Goal: Information Seeking & Learning: Learn about a topic

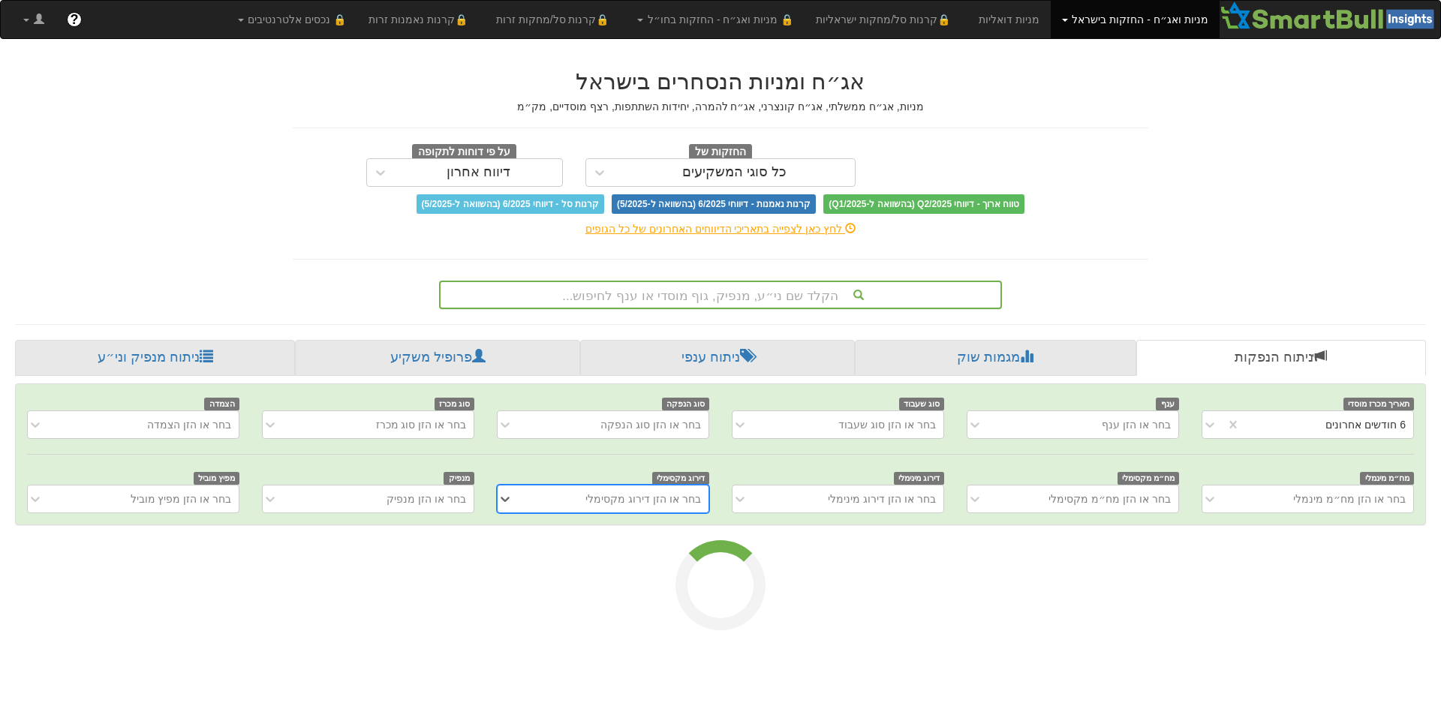
click at [811, 294] on div "הקלד שם ני״ע, מנפיק, גוף מוסדי או ענף לחיפוש..." at bounding box center [721, 295] width 560 height 26
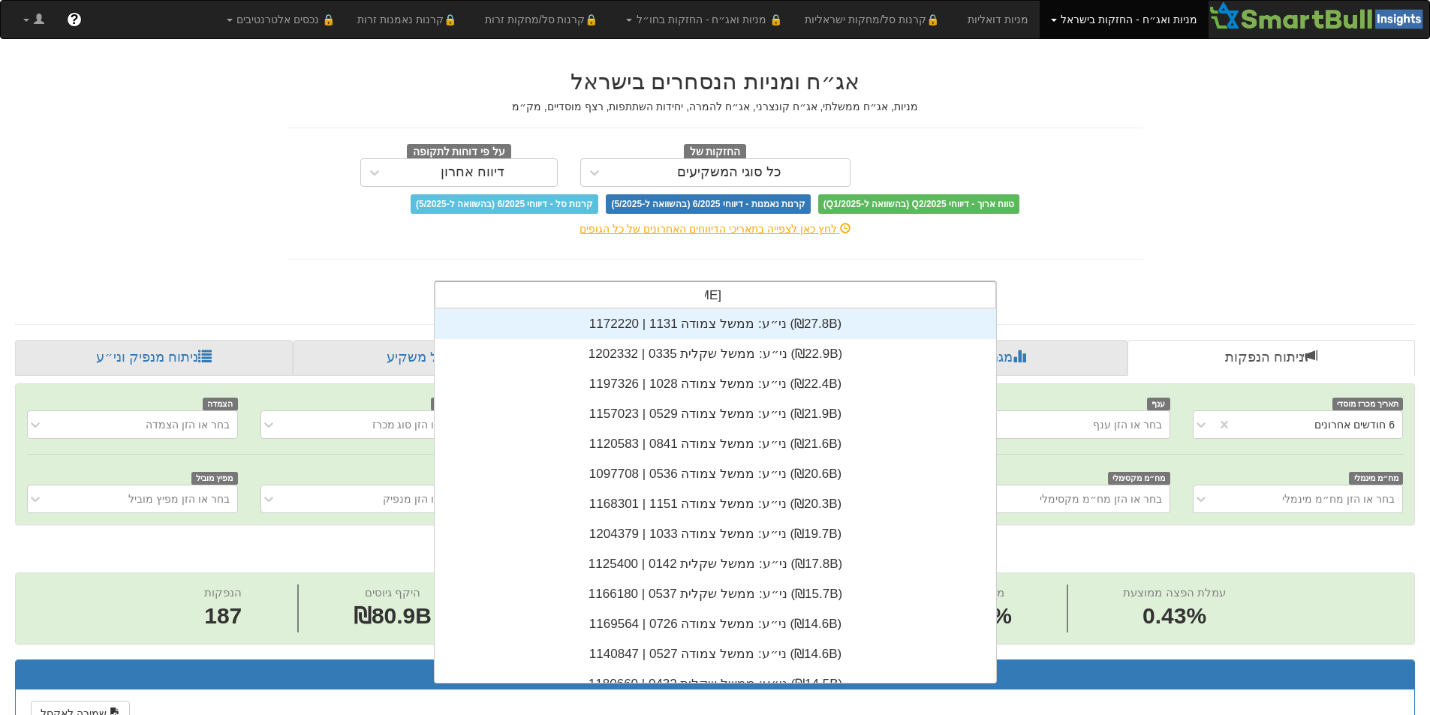
scroll to position [330, 0]
type input "[PERSON_NAME]"
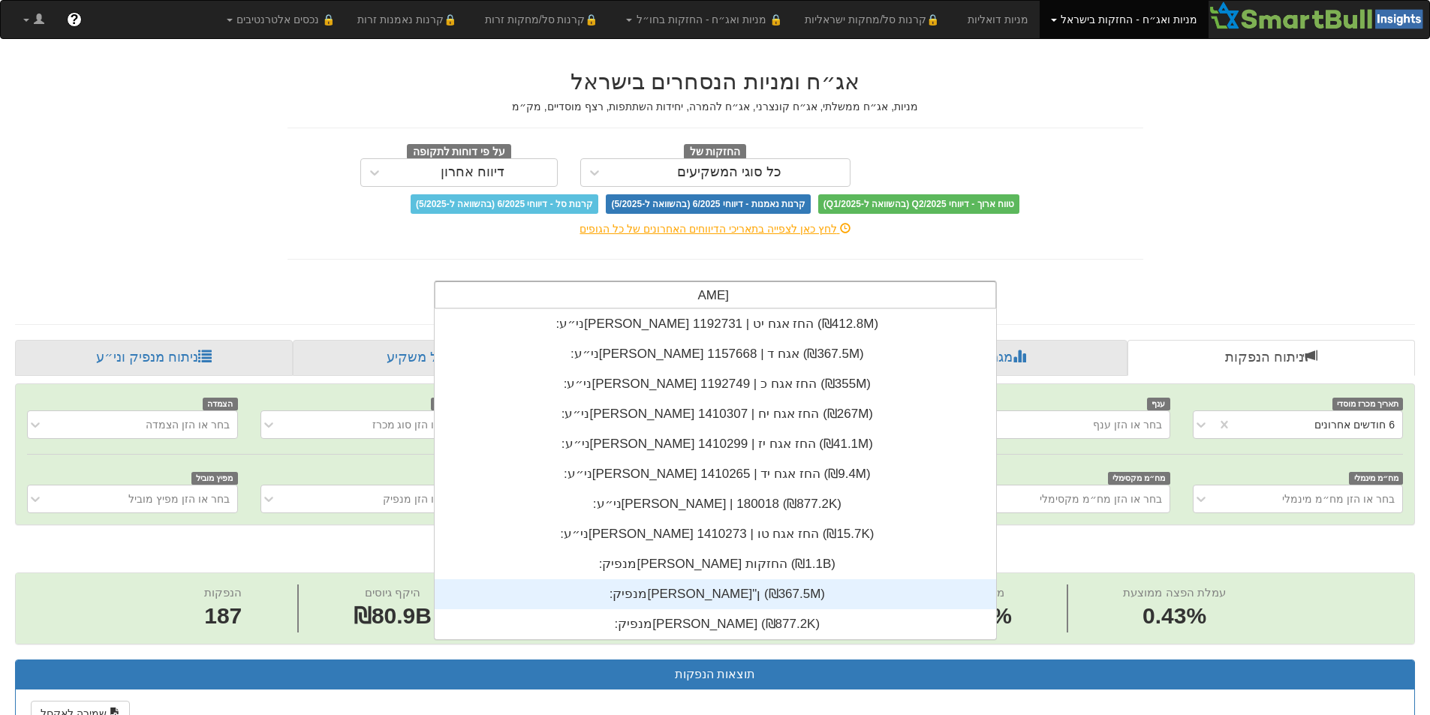
click at [769, 594] on div "מנפיק: ‏[PERSON_NAME]"ן ‎(₪367.5M)‎" at bounding box center [716, 595] width 562 height 30
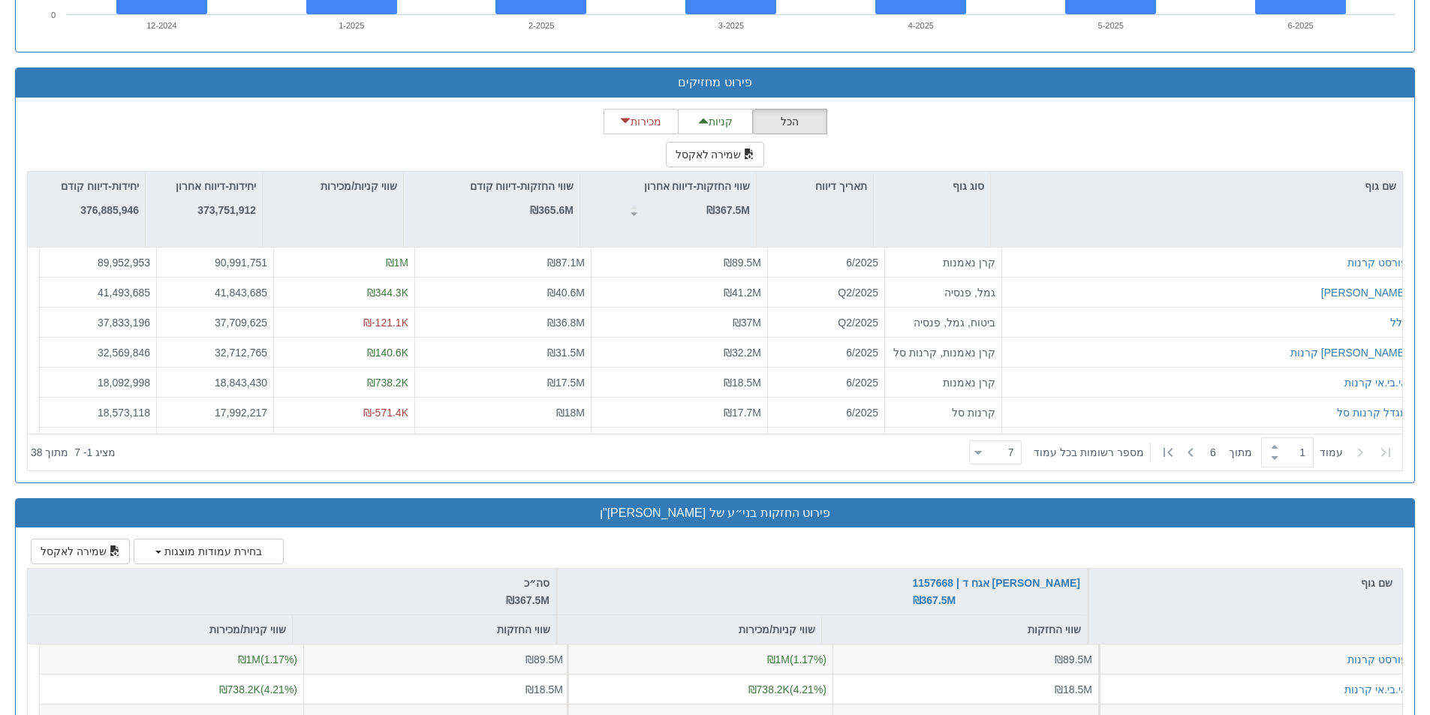
scroll to position [1820, 0]
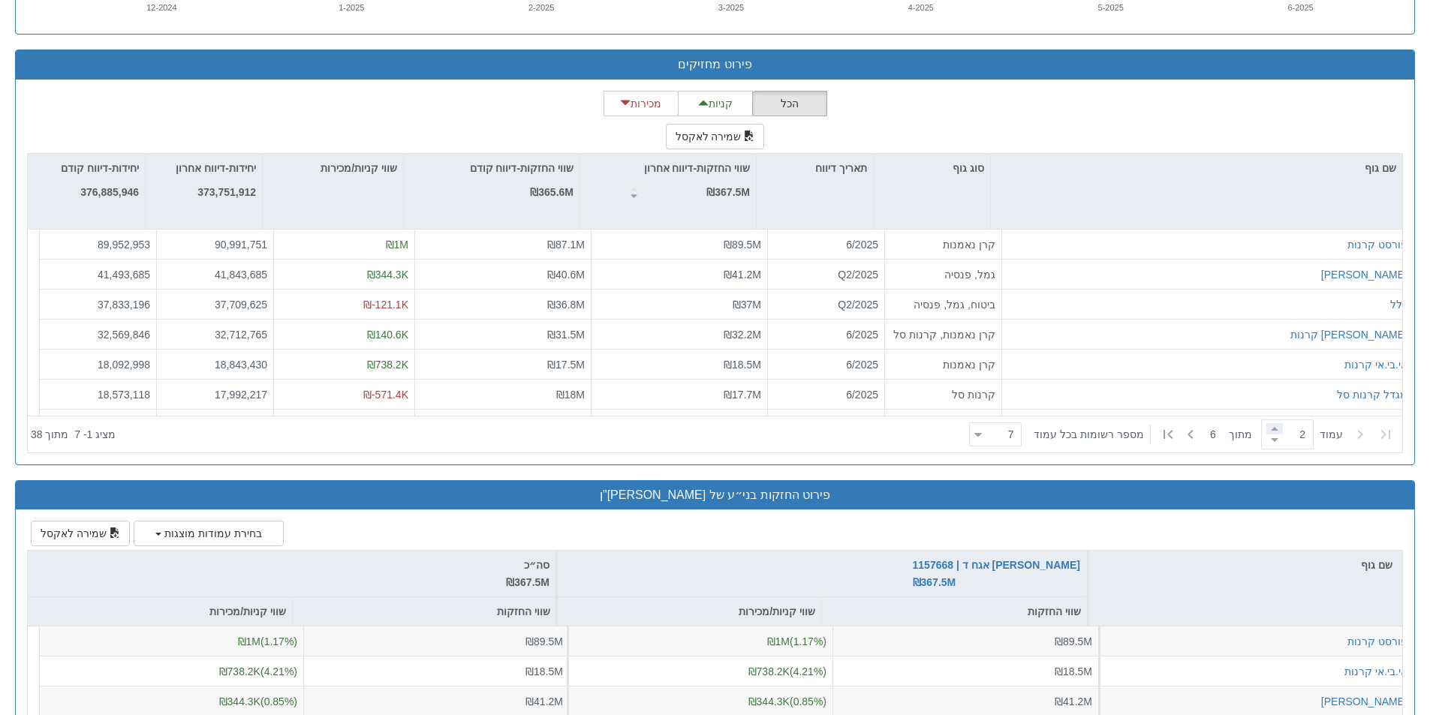
click at [1277, 431] on span at bounding box center [1274, 428] width 17 height 11
click at [1267, 441] on span at bounding box center [1274, 440] width 17 height 11
click at [1275, 427] on span at bounding box center [1274, 428] width 17 height 11
click at [1272, 445] on span at bounding box center [1274, 440] width 17 height 11
click at [1270, 428] on span at bounding box center [1274, 428] width 17 height 11
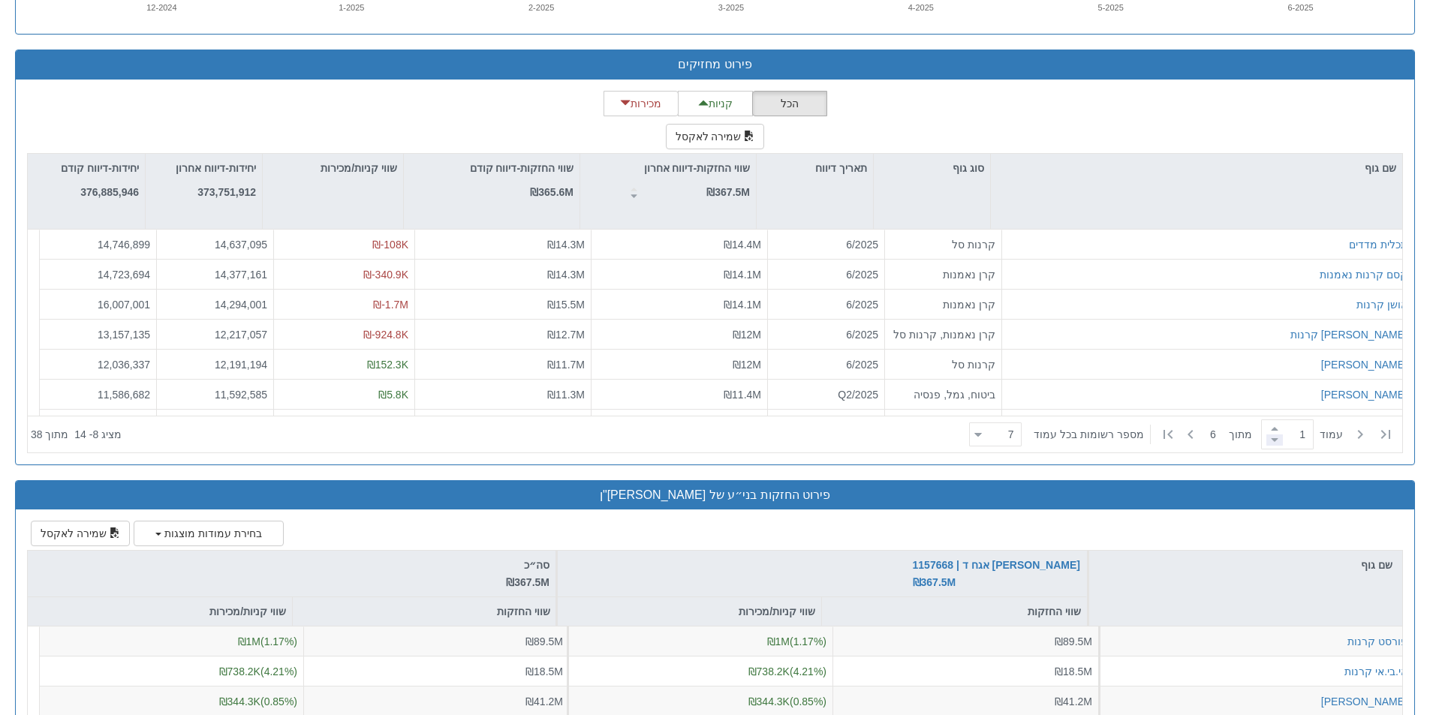
click at [1269, 438] on span at bounding box center [1274, 440] width 17 height 11
type input "1"
